Goal: Navigation & Orientation: Find specific page/section

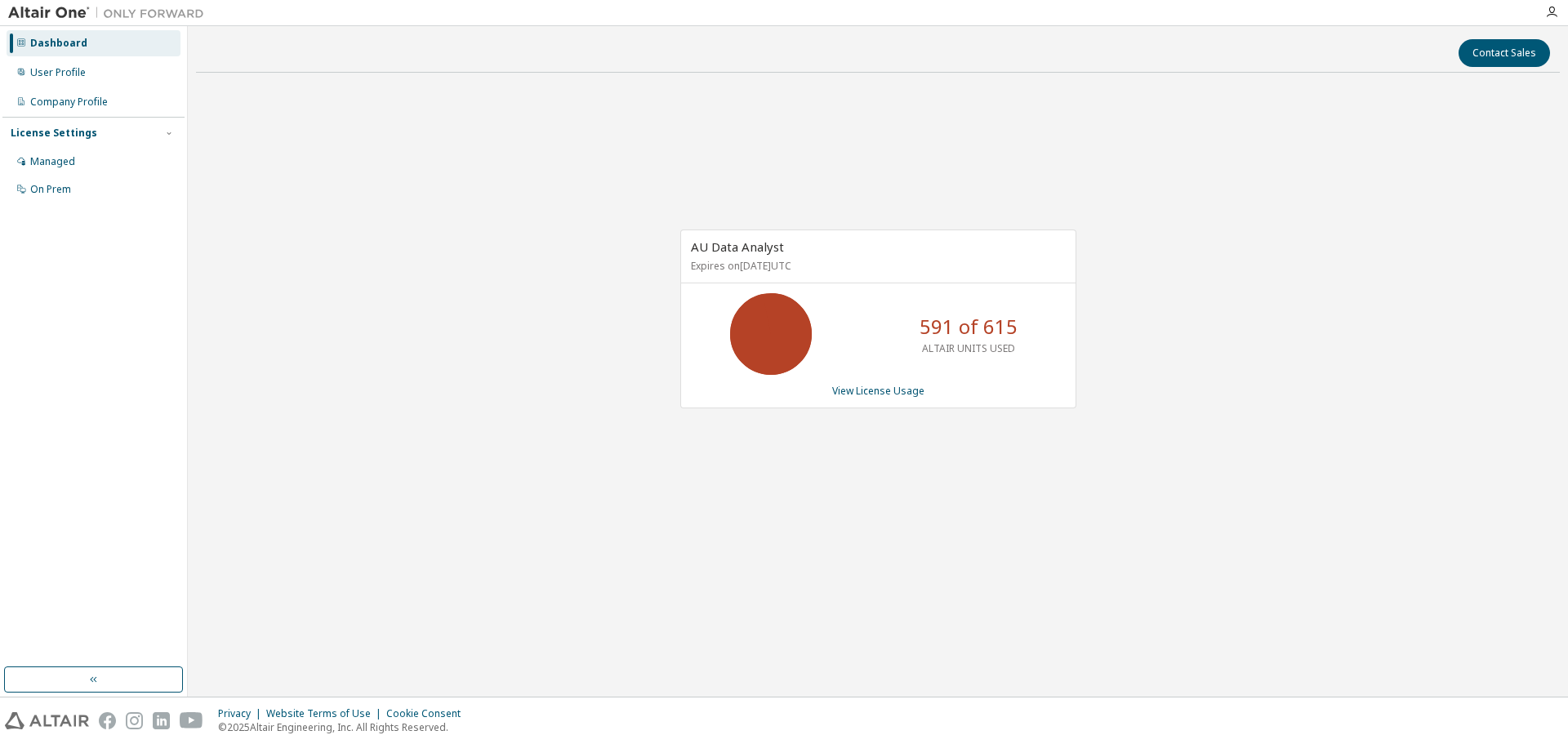
click at [1063, 388] on div "View License Usage" at bounding box center [878, 391] width 375 height 13
drag, startPoint x: 891, startPoint y: 328, endPoint x: 1069, endPoint y: 326, distance: 178.0
click at [1070, 322] on div "591 of 615 ALTAIR UNITS USED" at bounding box center [878, 334] width 394 height 82
click at [50, 80] on div "User Profile" at bounding box center [93, 73] width 174 height 26
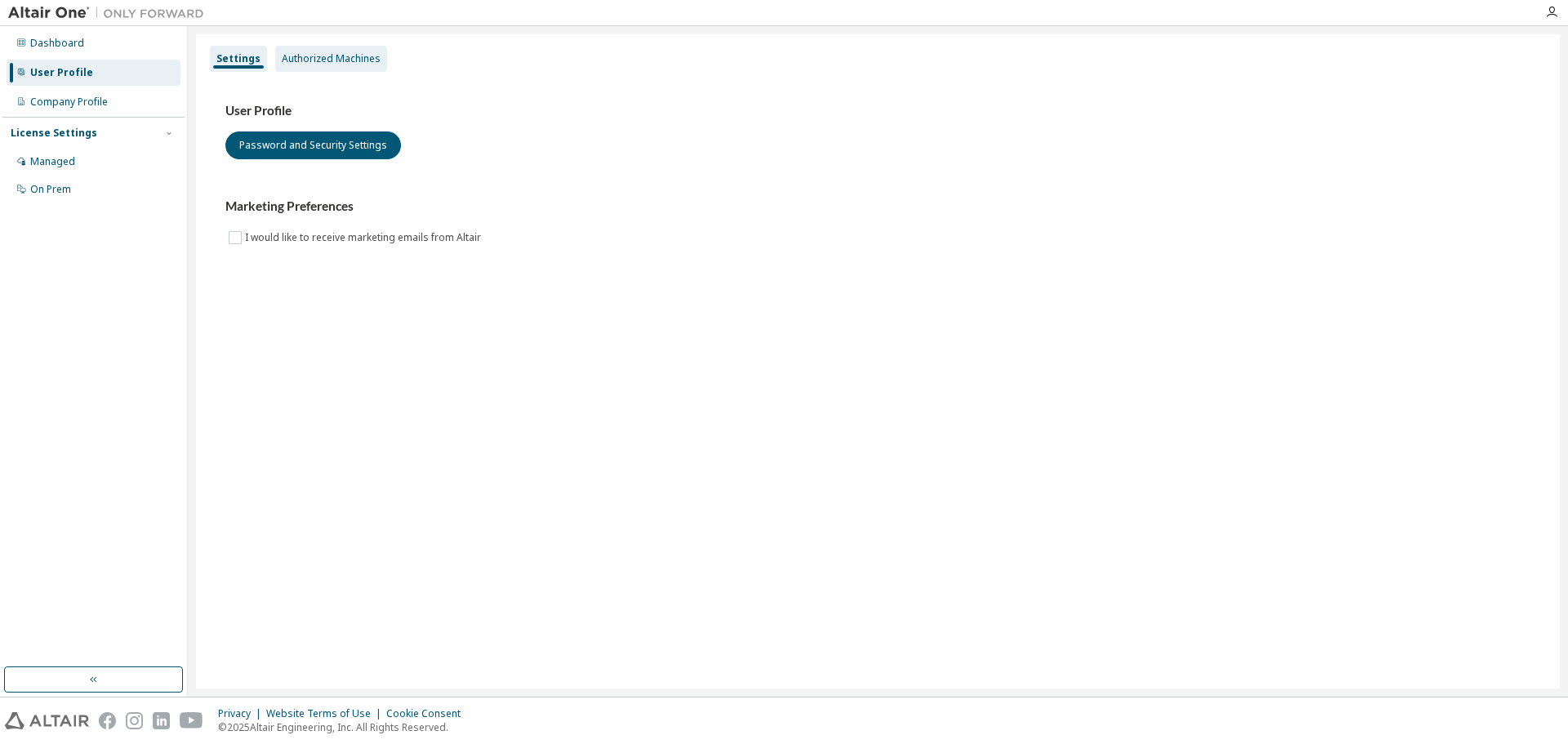
click at [346, 62] on div "Authorized Machines" at bounding box center [330, 59] width 99 height 13
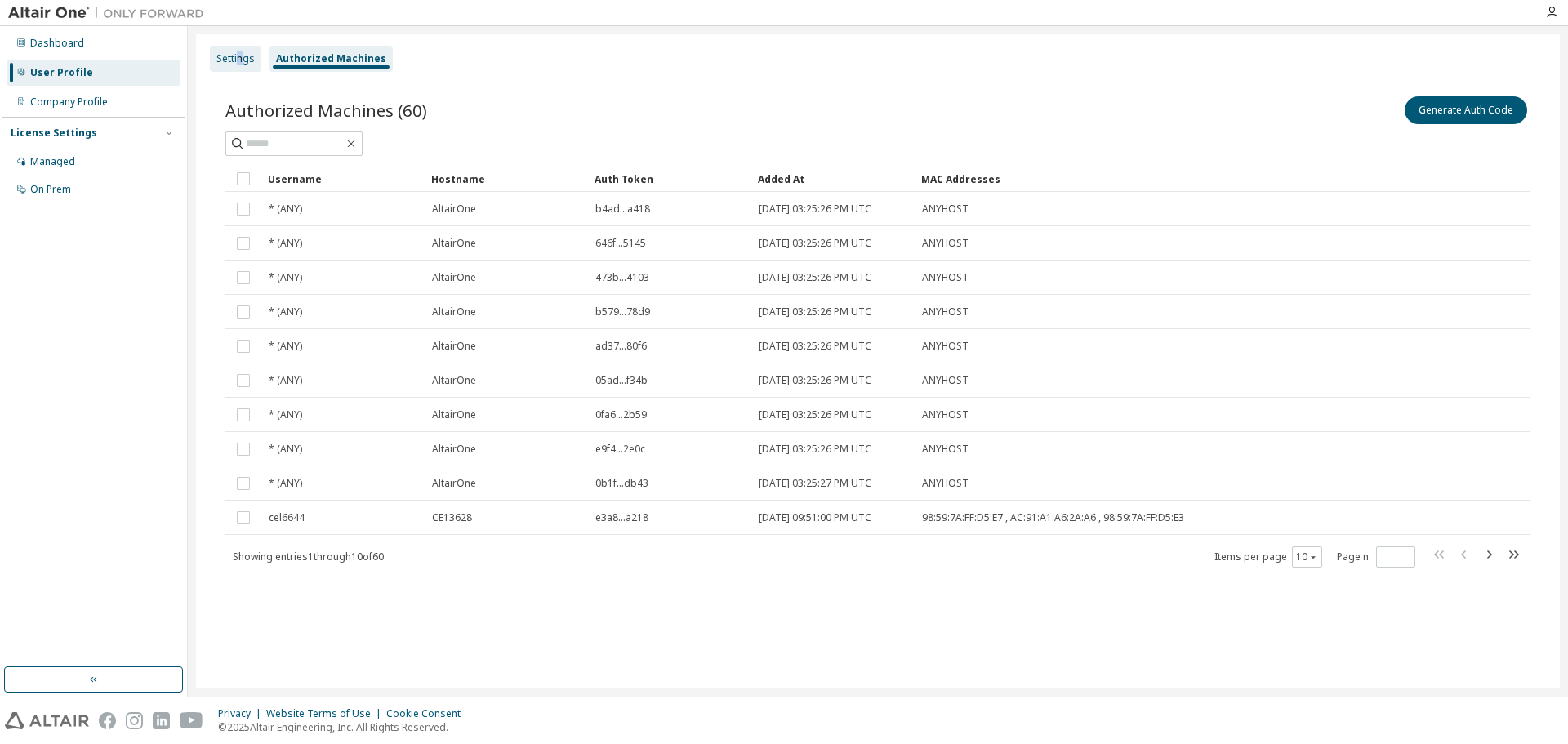
click at [240, 49] on div "Settings Authorized Machines Authorized Machines (60) Generate Auth Code Clear …" at bounding box center [878, 361] width 1364 height 654
click at [240, 50] on div "Settings" at bounding box center [236, 59] width 52 height 26
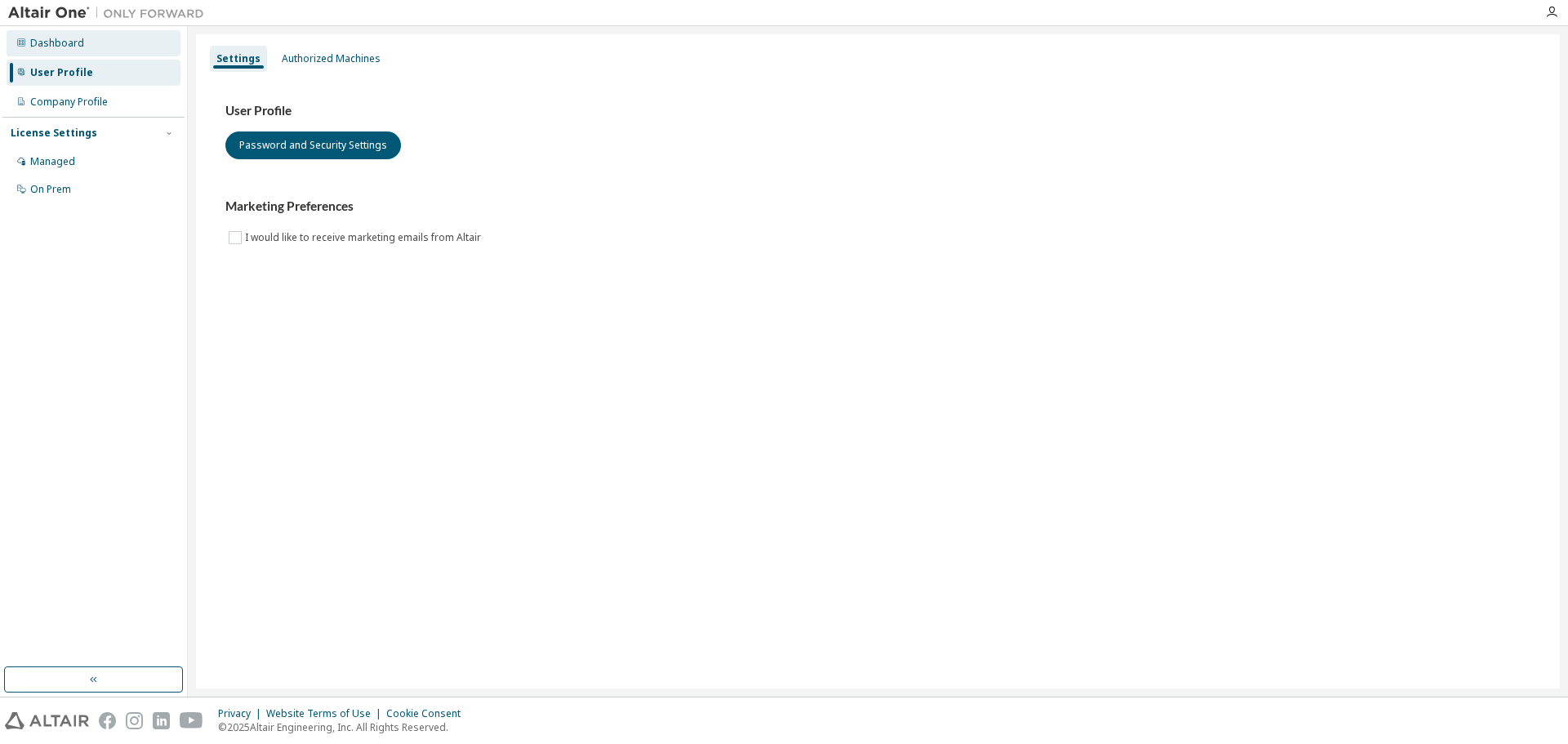
click at [104, 37] on div "Dashboard" at bounding box center [93, 43] width 174 height 26
